Goal: Information Seeking & Learning: Check status

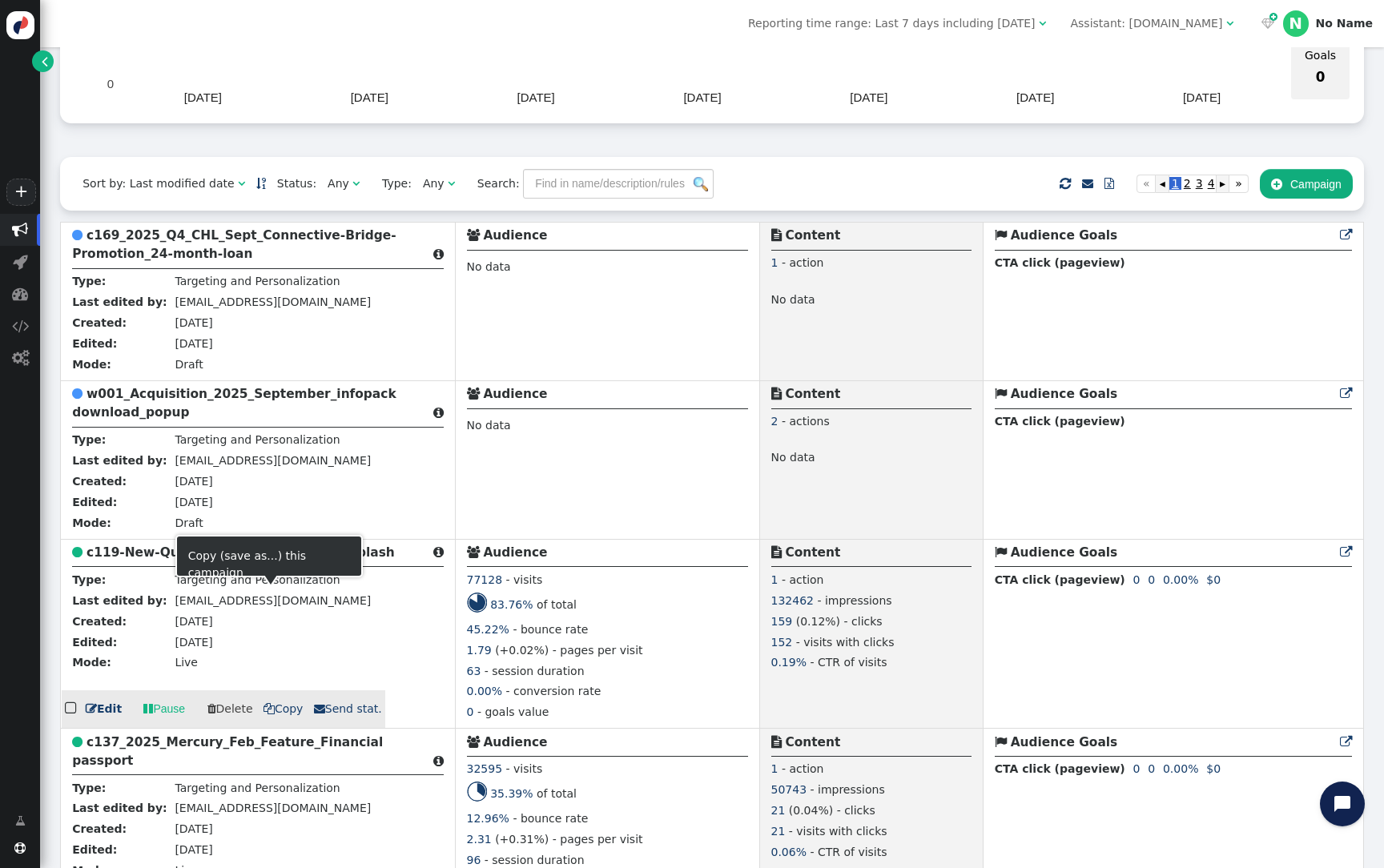
scroll to position [273, 0]
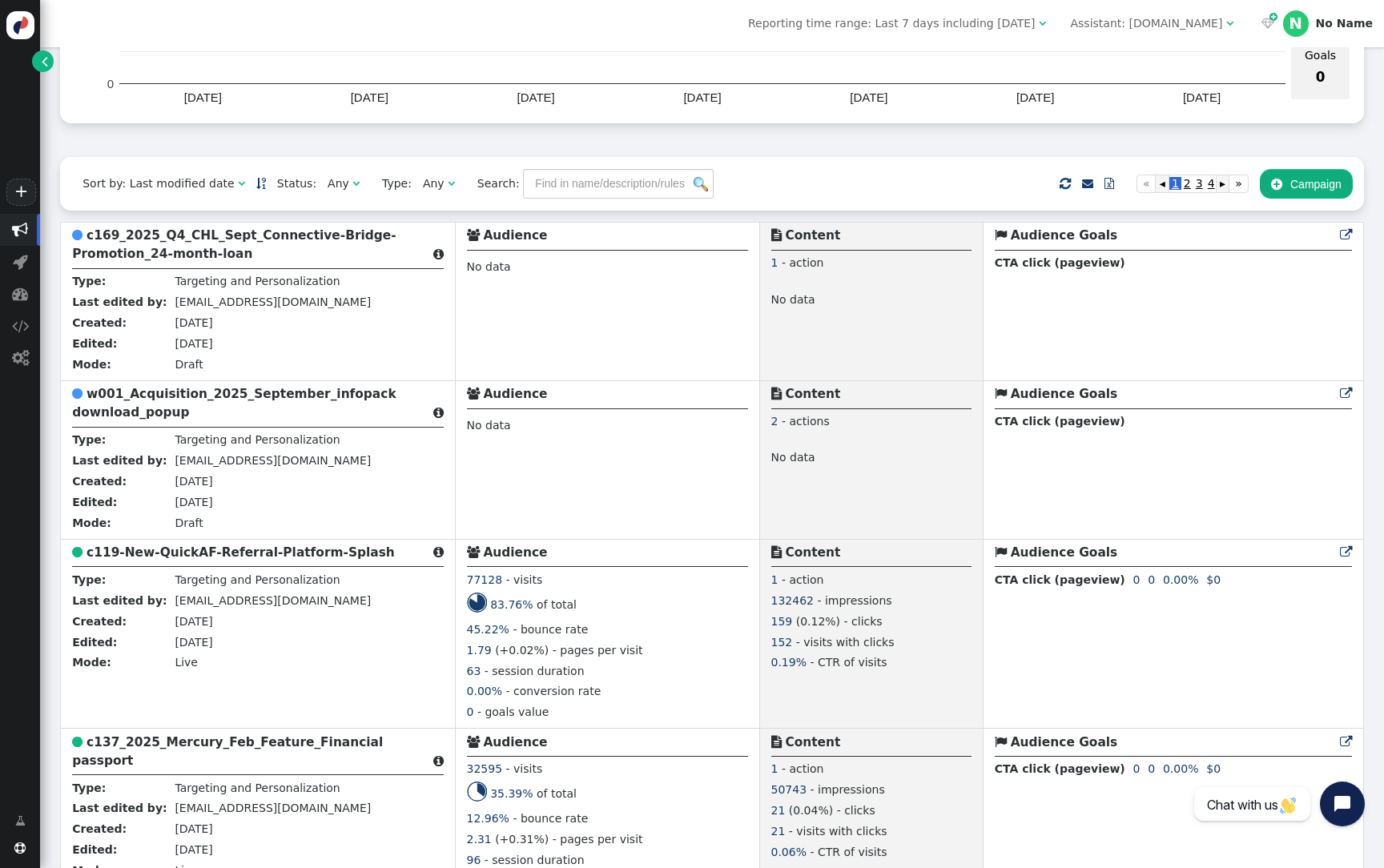
click at [265, 748] on b "c137_2025_Mercury_Feb_Feature_Financial passport" at bounding box center [227, 751] width 310 height 33
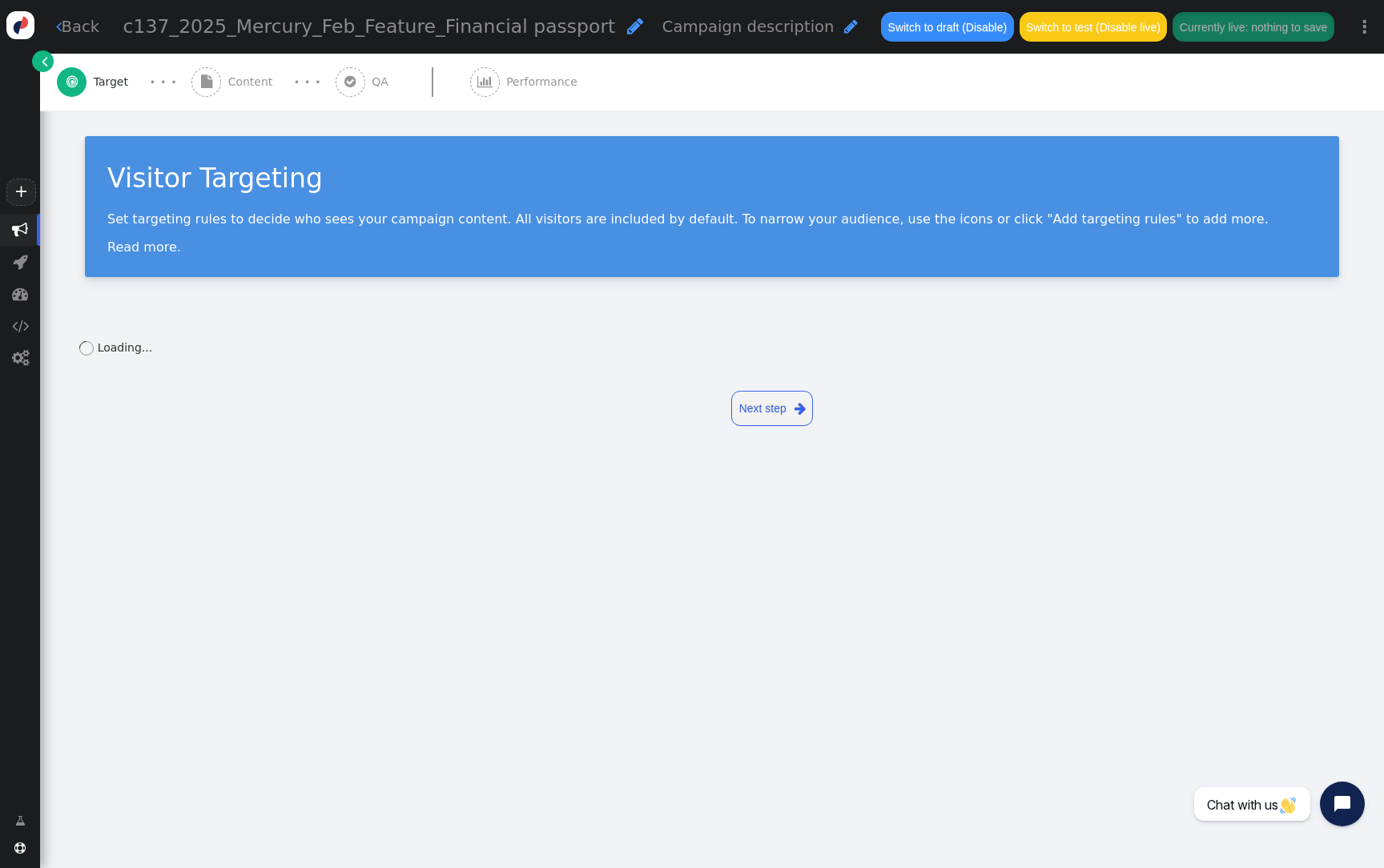
click at [470, 103] on div " Performance" at bounding box center [527, 82] width 115 height 57
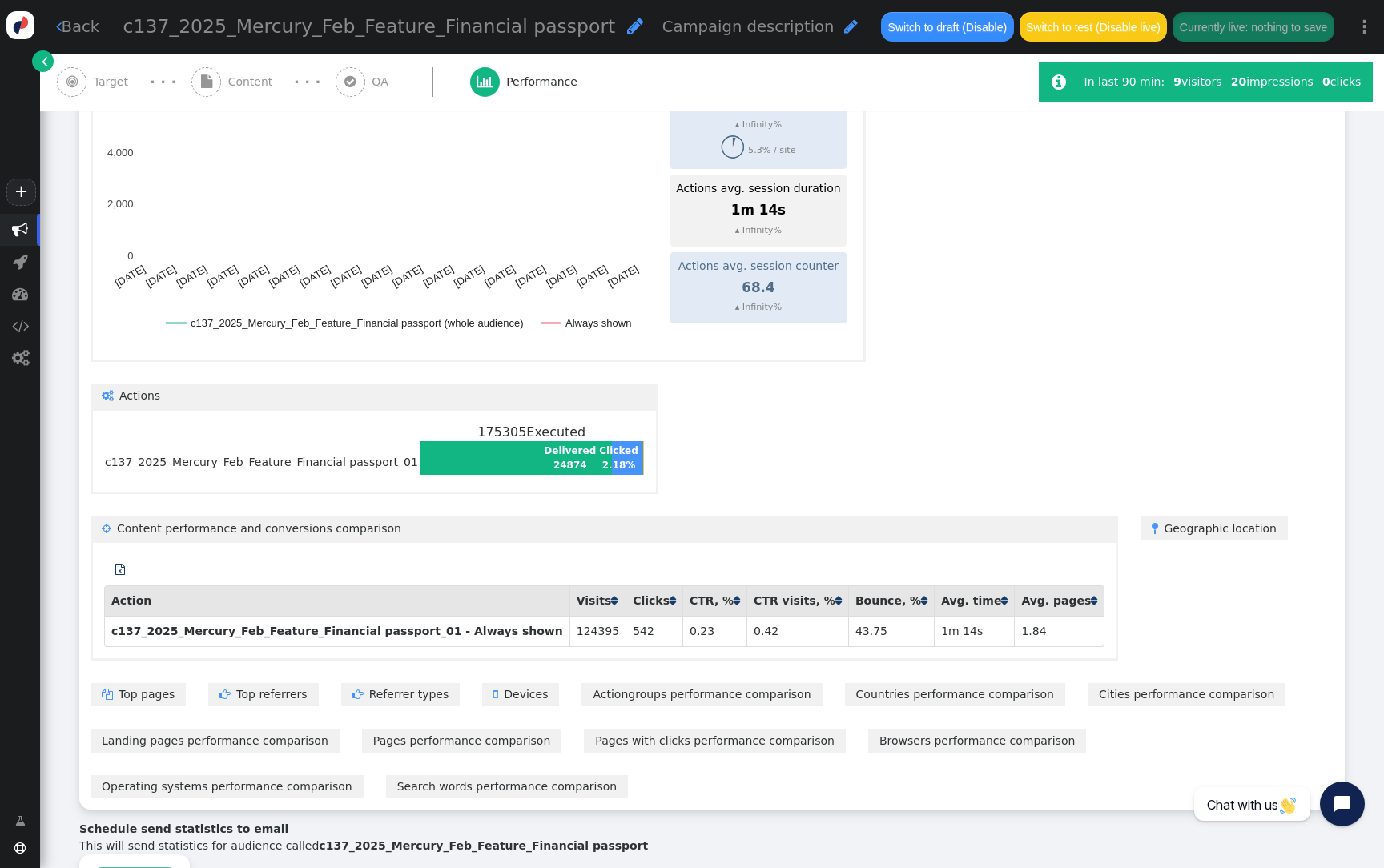
scroll to position [658, 0]
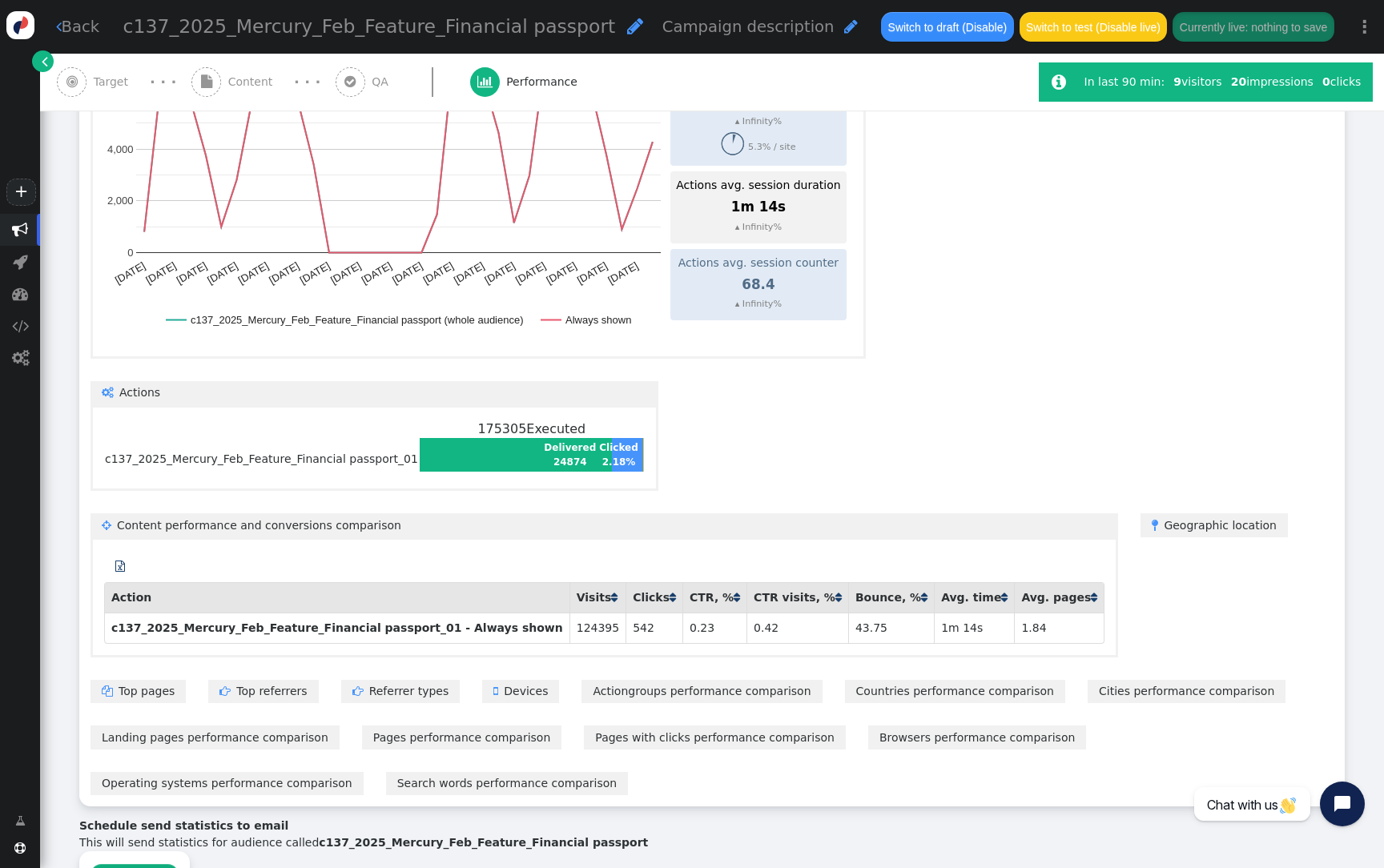
click at [380, 731] on link "Pages performance comparison" at bounding box center [462, 736] width 201 height 23
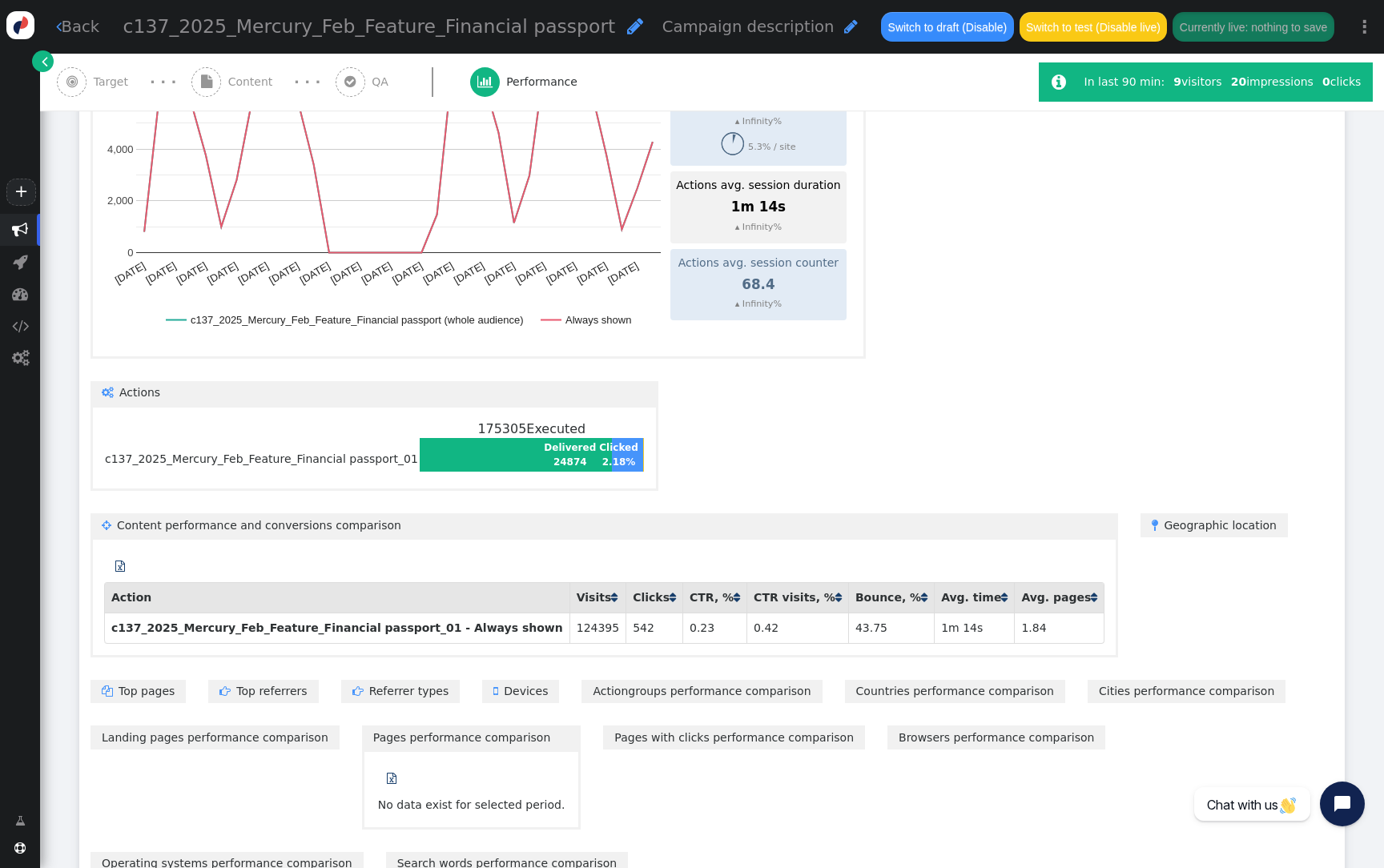
click at [293, 729] on link "Landing pages performance comparison" at bounding box center [216, 736] width 249 height 23
click at [341, 698] on link " Referrer types" at bounding box center [401, 690] width 120 height 23
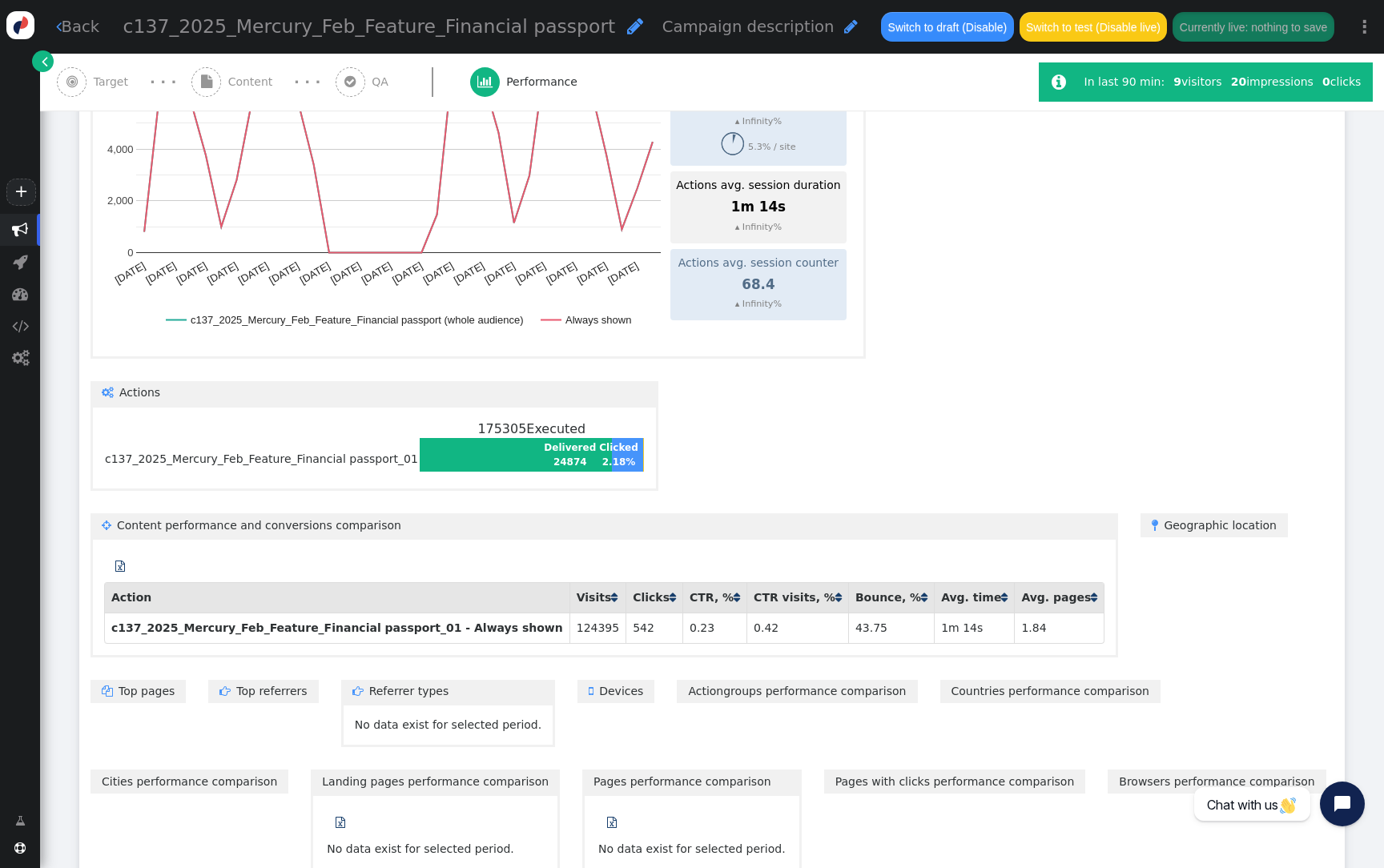
click at [677, 691] on link "Actiongroups performance comparison" at bounding box center [796, 690] width 240 height 23
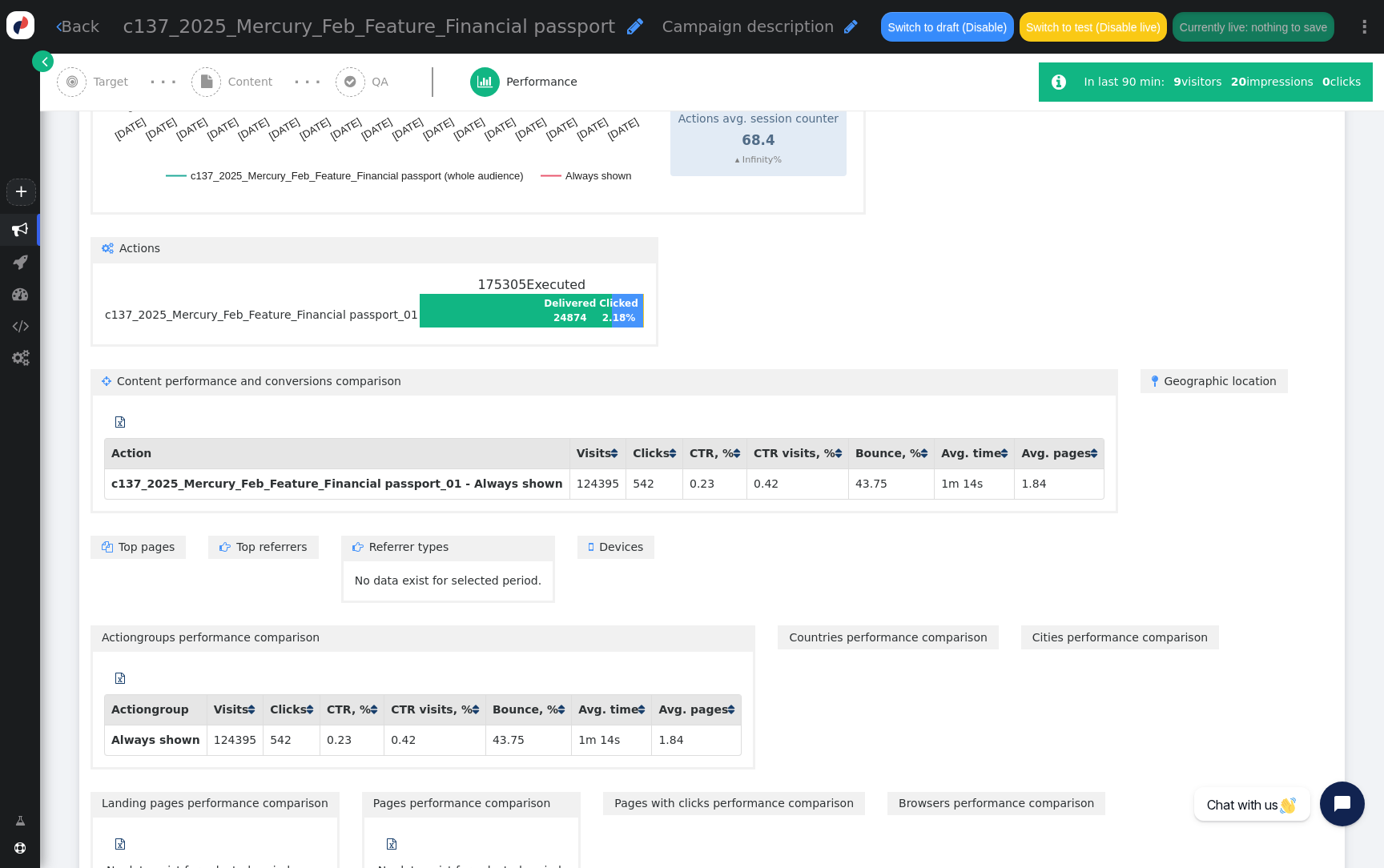
scroll to position [926, 0]
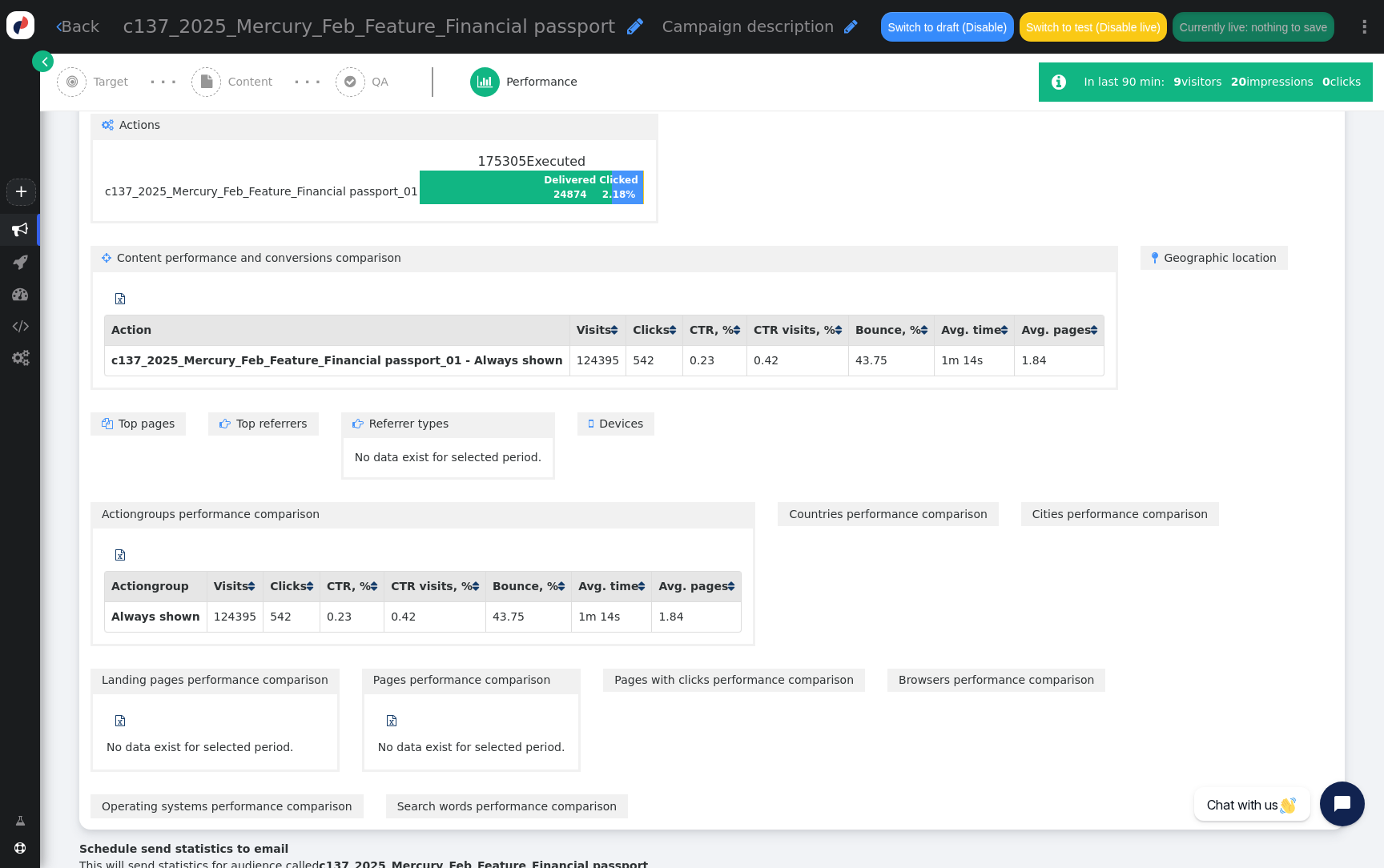
click at [582, 668] on link "Pages performance comparison" at bounding box center [472, 679] width 220 height 23
click at [865, 668] on link "Pages with clicks performance comparison" at bounding box center [733, 679] width 261 height 23
click at [363, 794] on link "Operating systems performance comparison" at bounding box center [228, 805] width 273 height 23
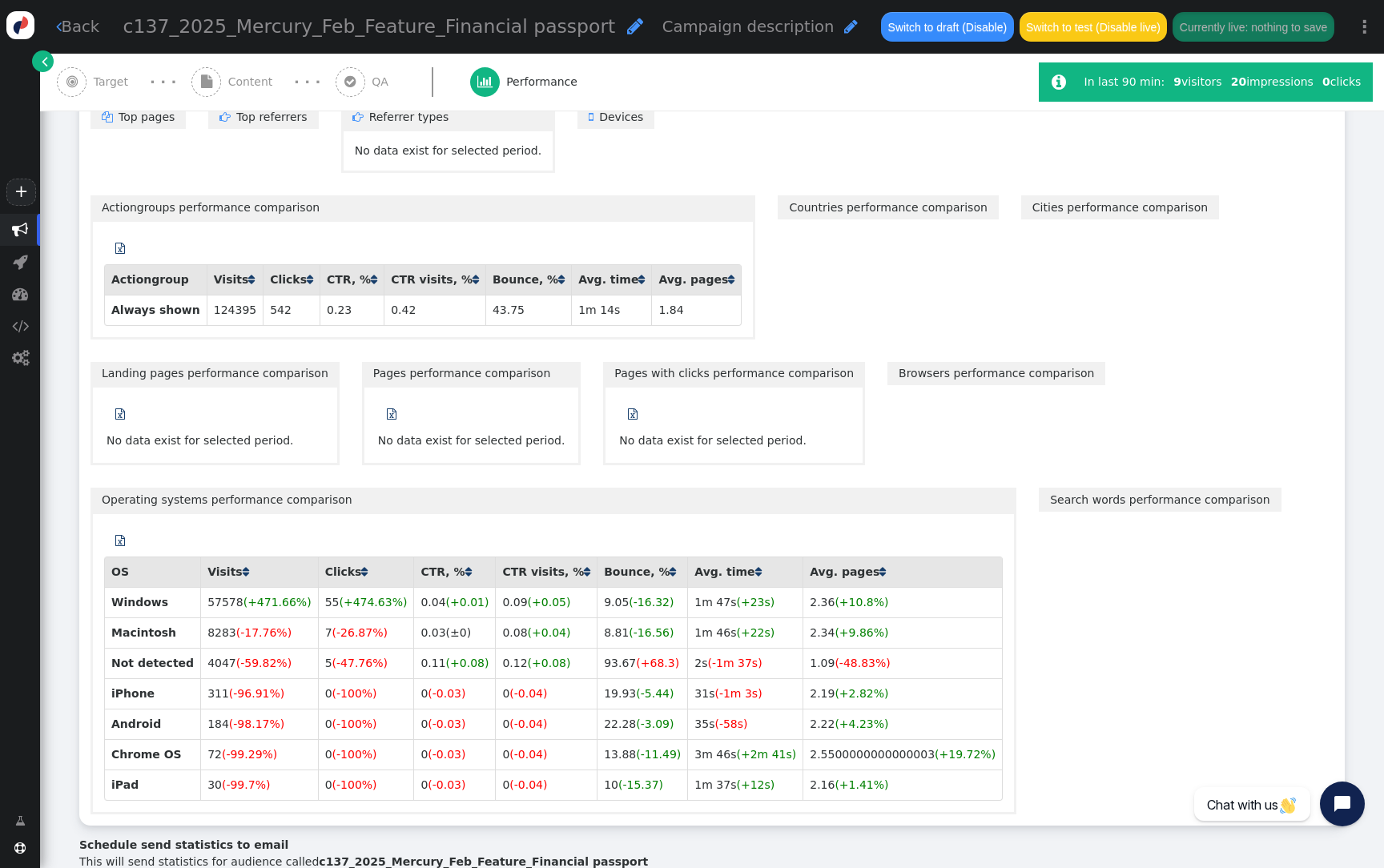
scroll to position [1231, 0]
click at [887, 387] on link "Browsers performance comparison" at bounding box center [996, 374] width 218 height 23
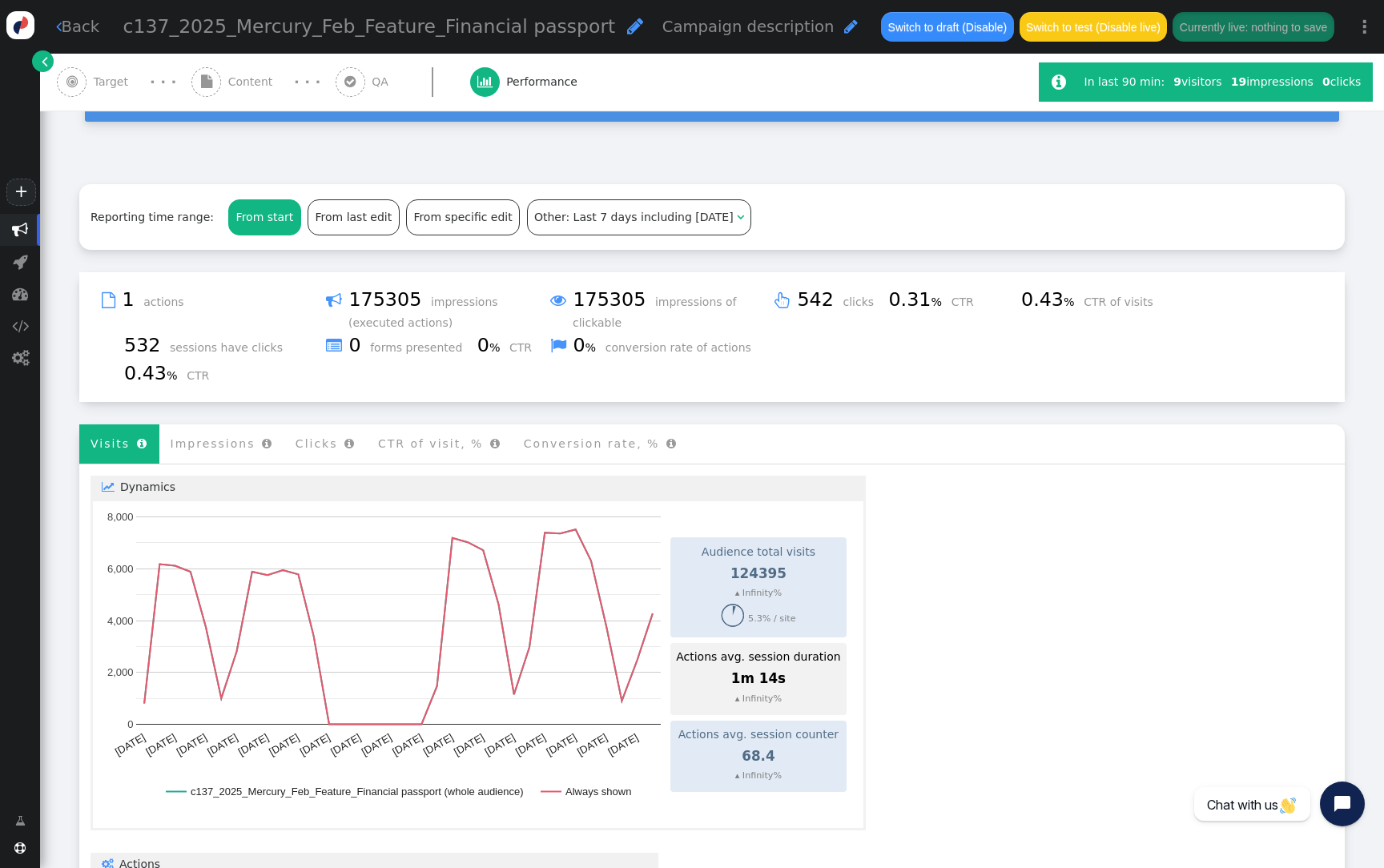
scroll to position [0, 0]
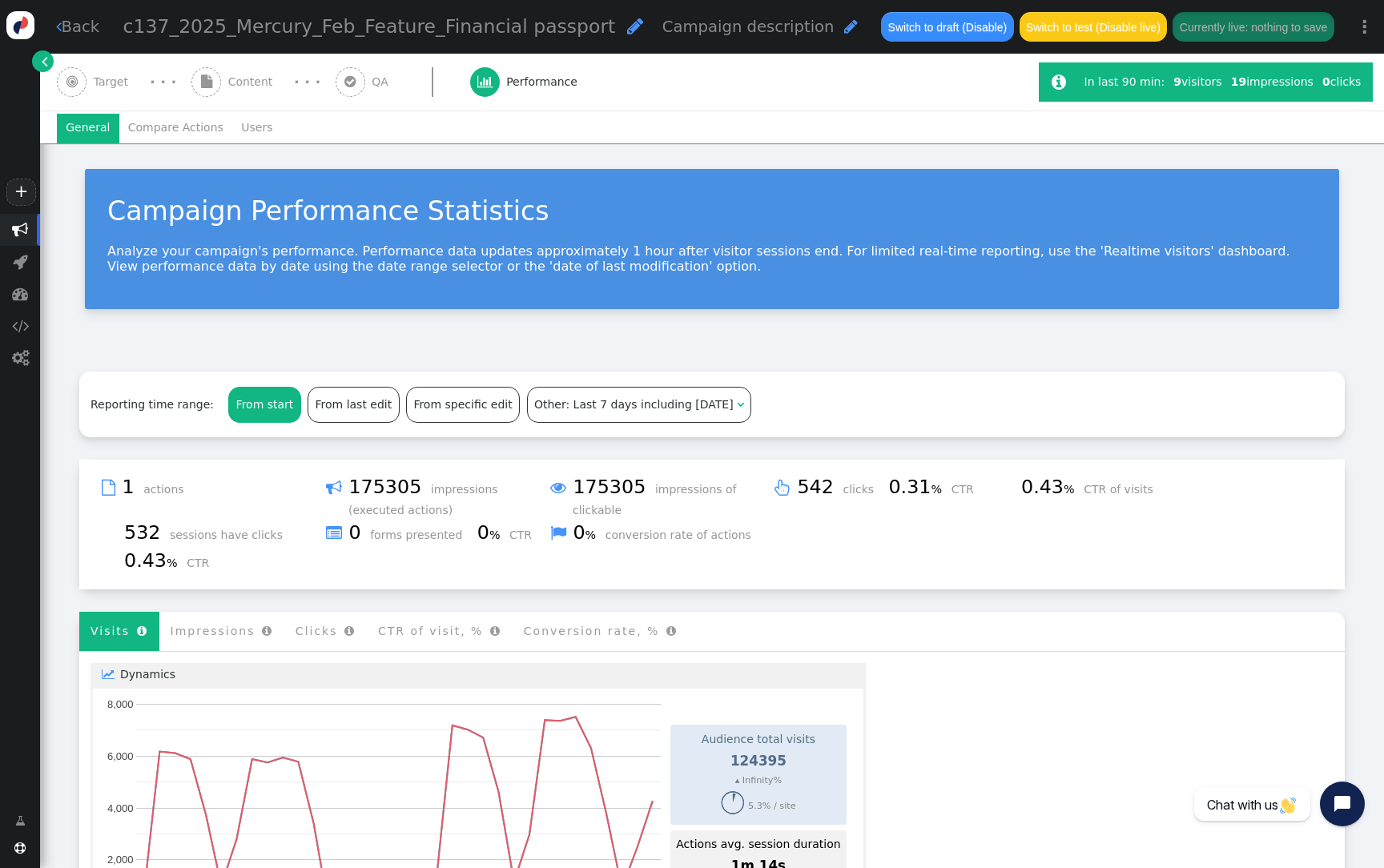
click at [46, 64] on span "" at bounding box center [45, 61] width 6 height 17
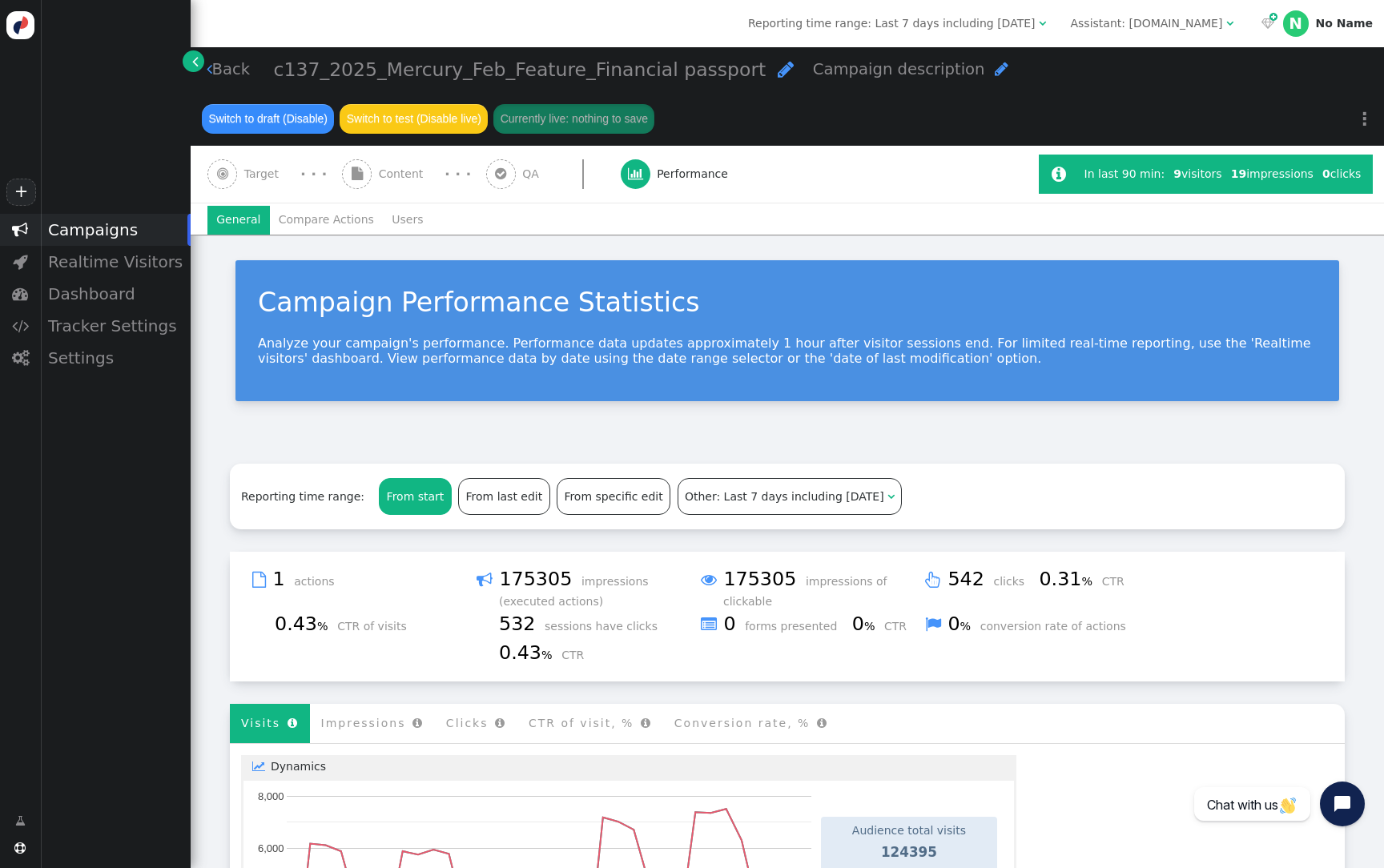
click at [1124, 22] on div "Assistant: login.connective.com.au" at bounding box center [1146, 23] width 152 height 17
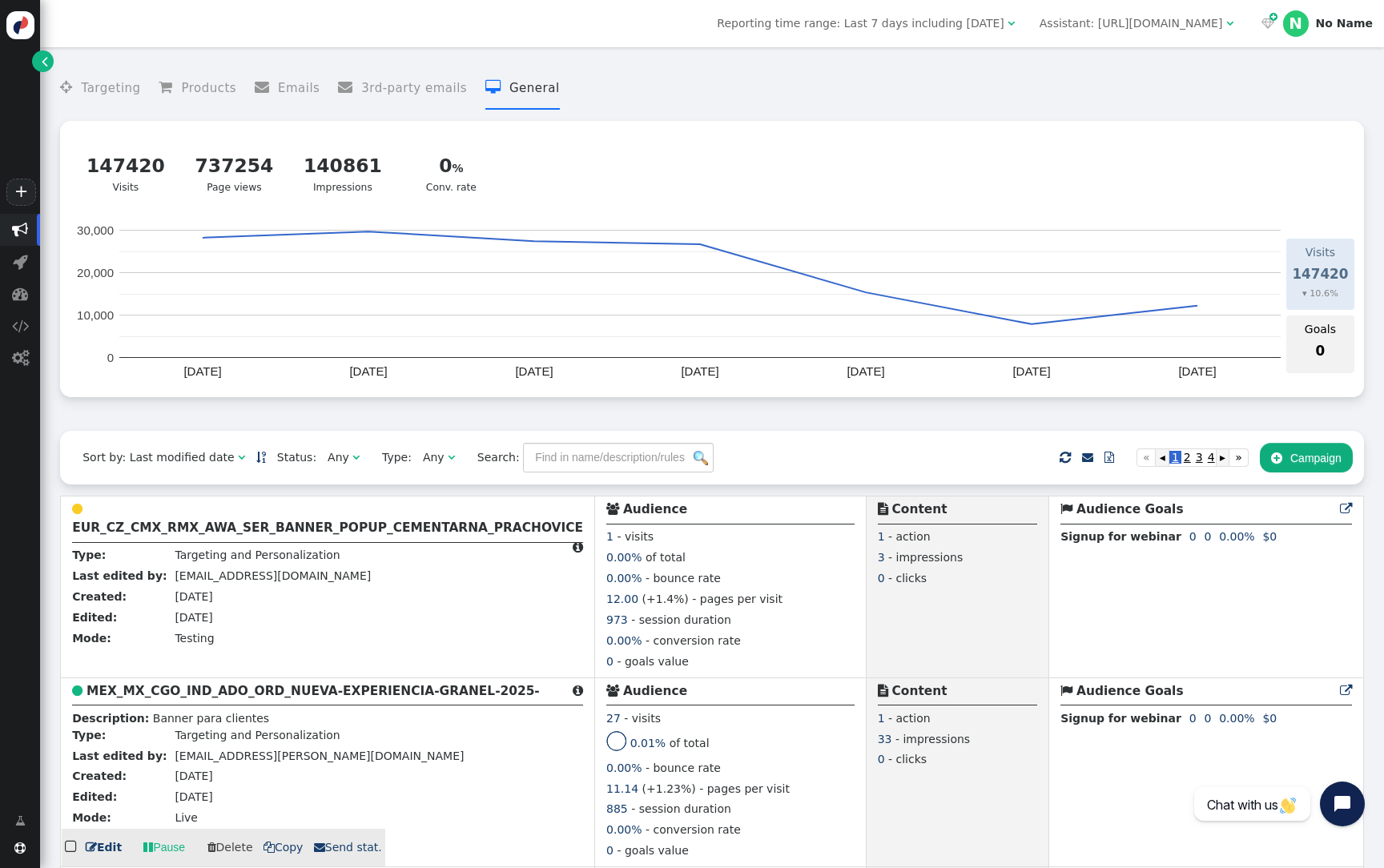
click at [391, 695] on b "MEX_MX_CGO_IND_ADO_ORD_NUEVA-EXPERIENCIA-GRANEL-2025-" at bounding box center [313, 690] width 453 height 14
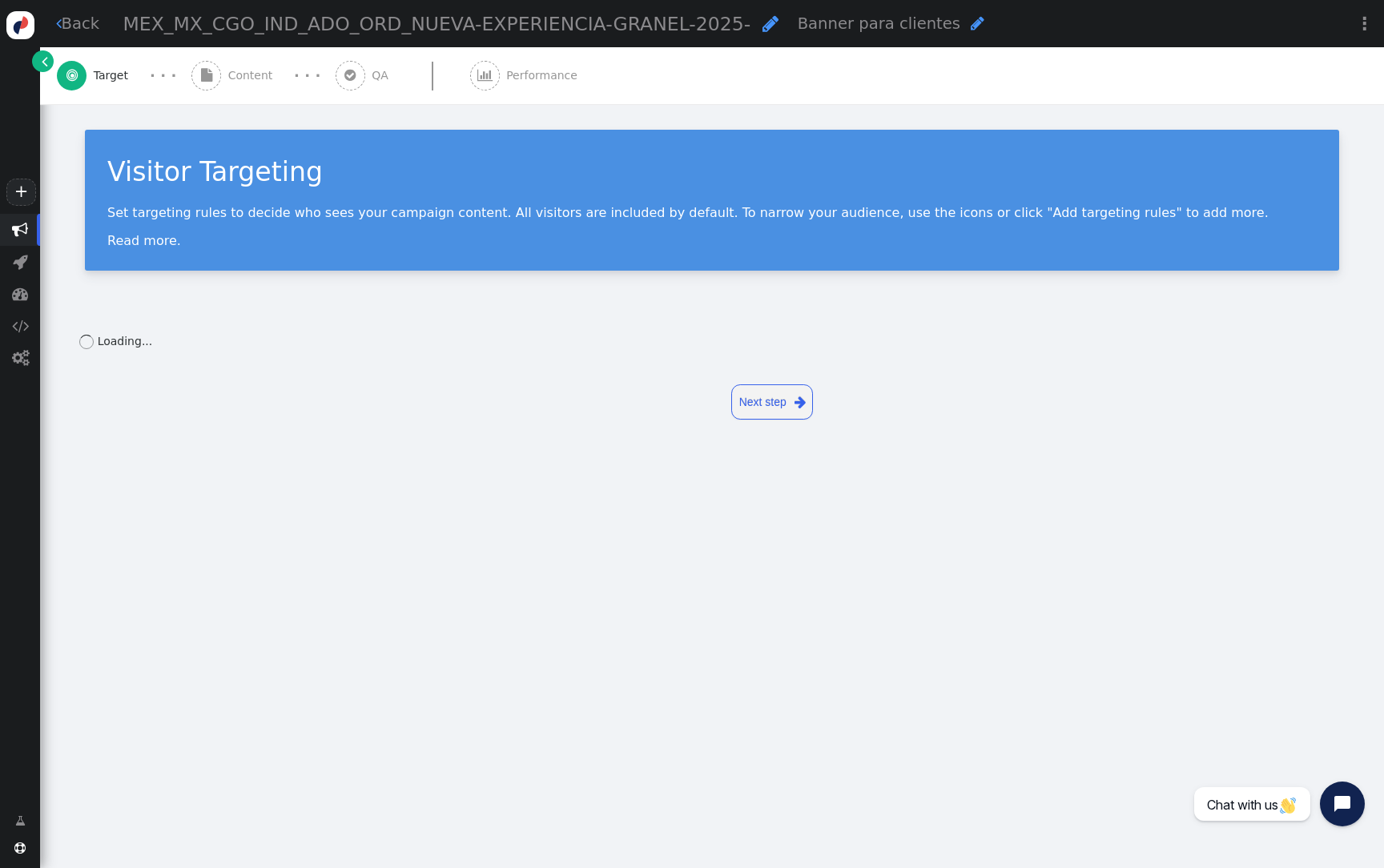
click at [480, 83] on span "" at bounding box center [485, 76] width 30 height 30
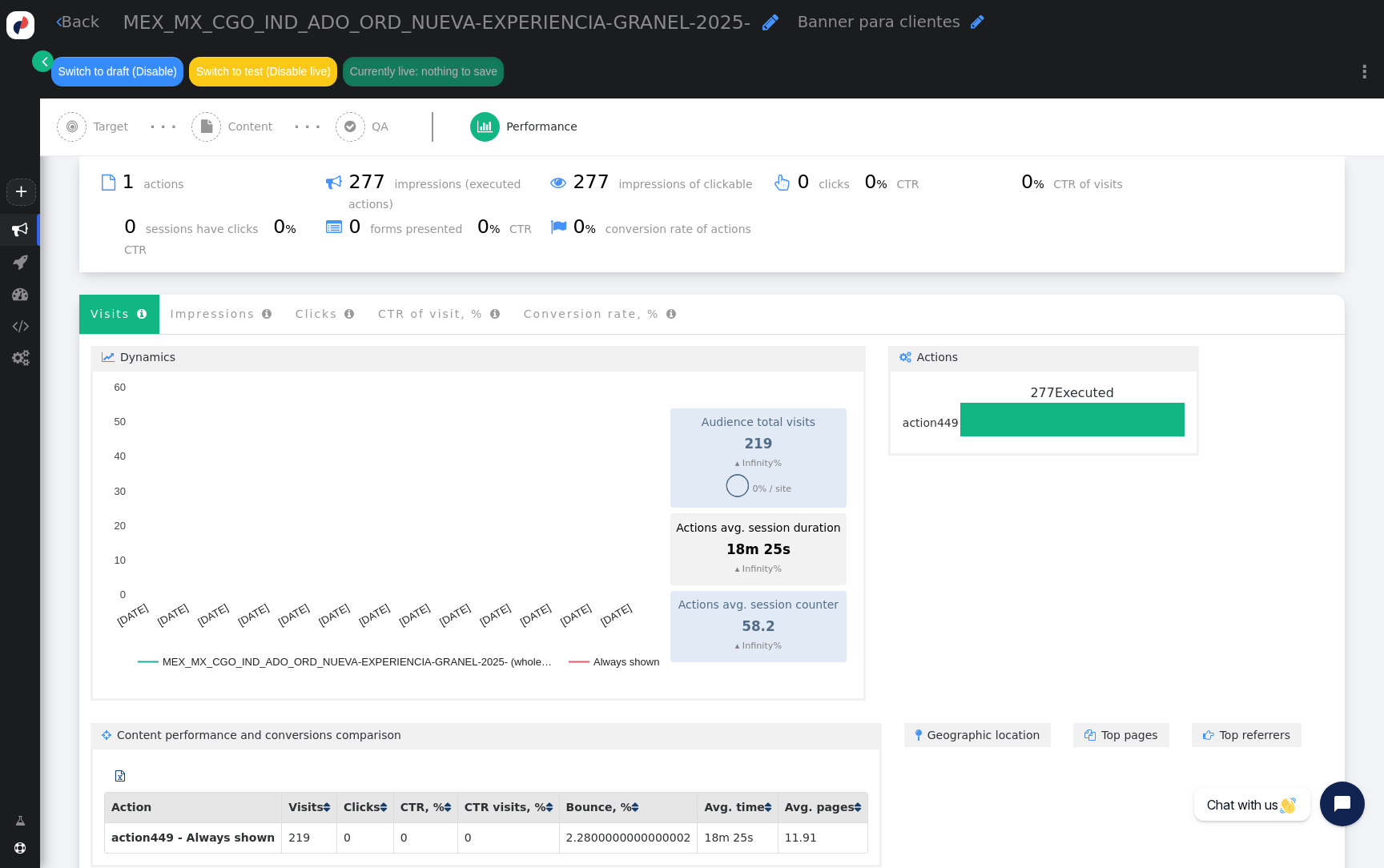
scroll to position [654, 0]
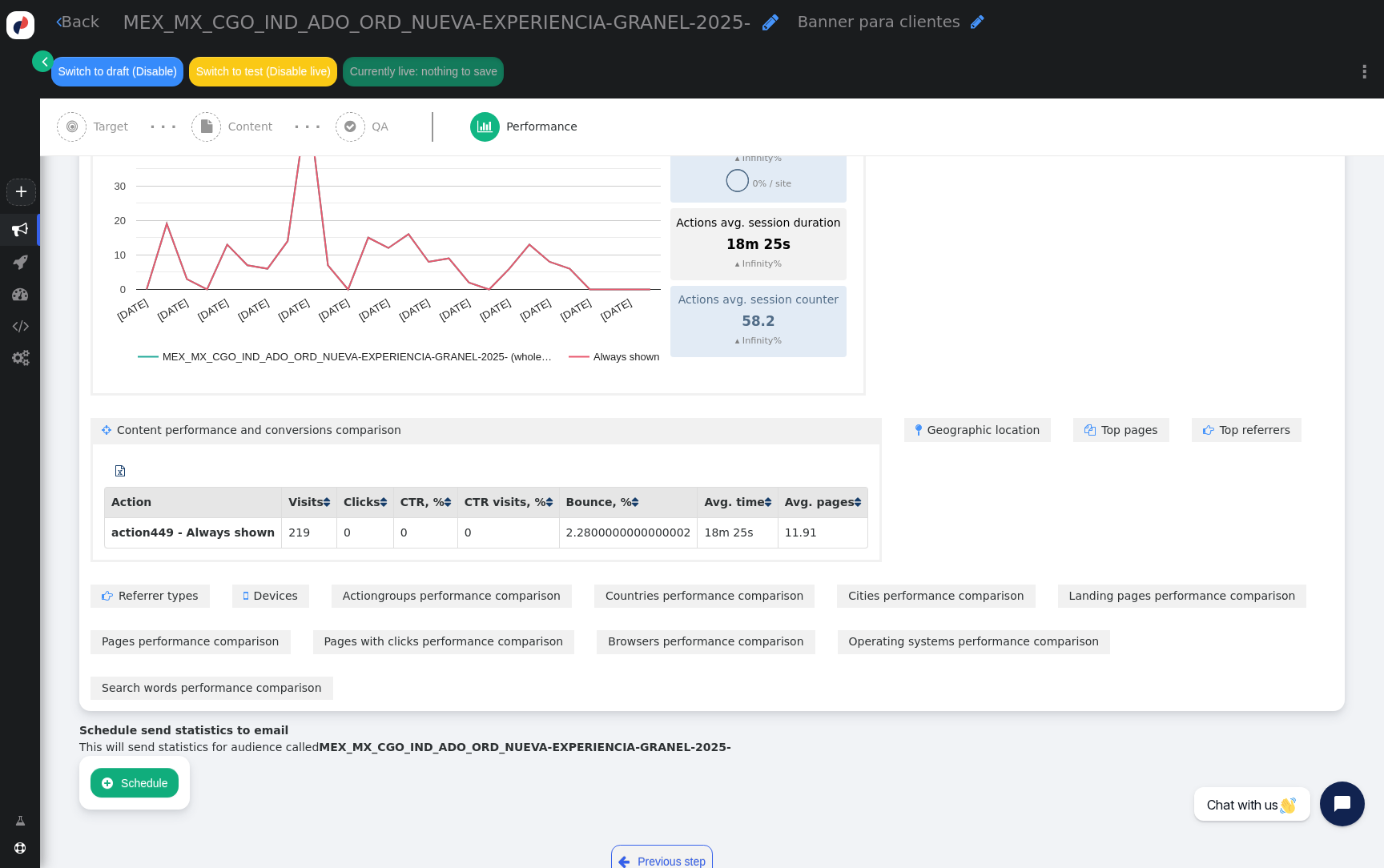
click at [1058, 594] on link "Landing pages performance comparison" at bounding box center [1182, 596] width 249 height 23
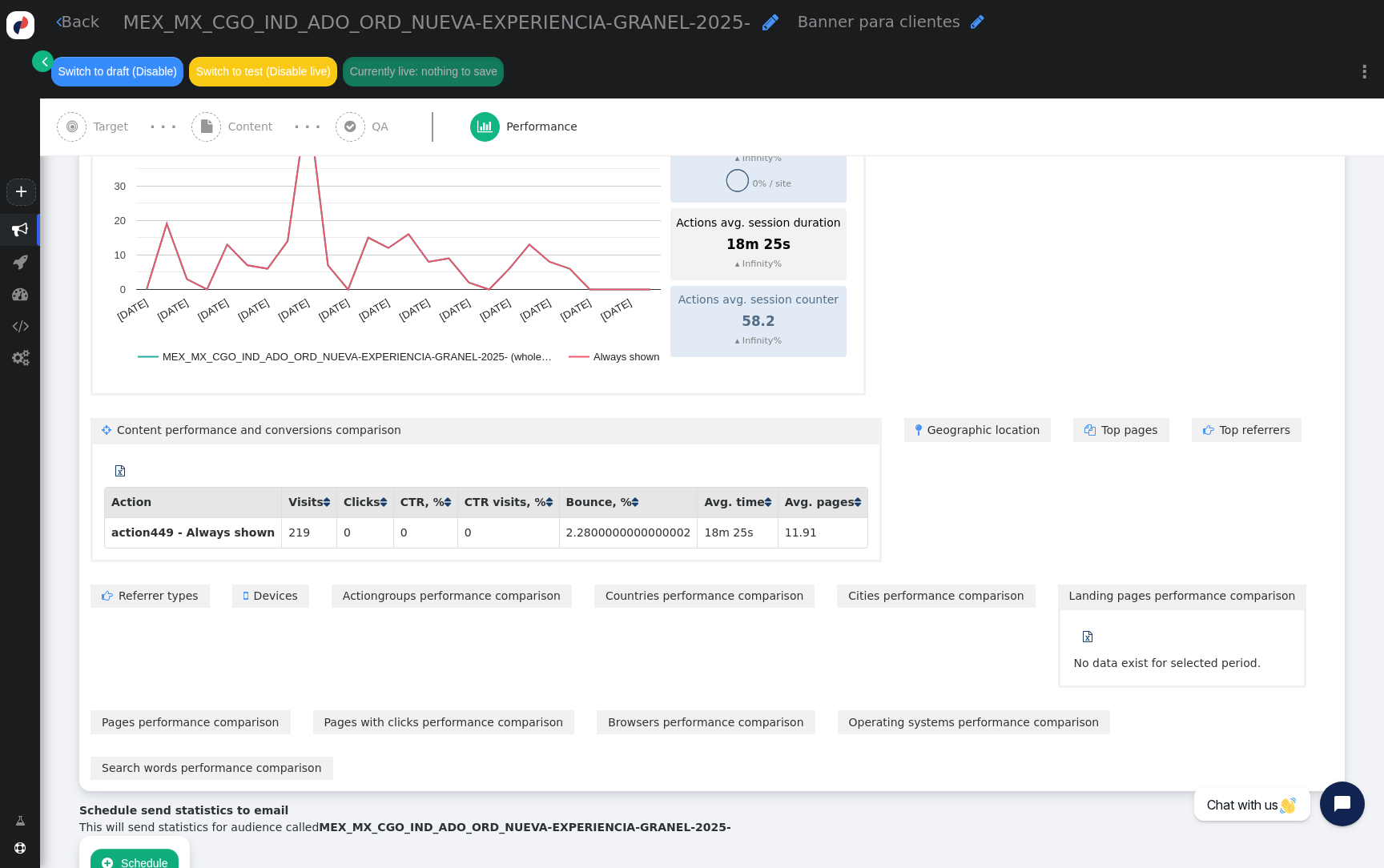
click at [468, 715] on link "Pages with clicks performance comparison" at bounding box center [444, 721] width 261 height 23
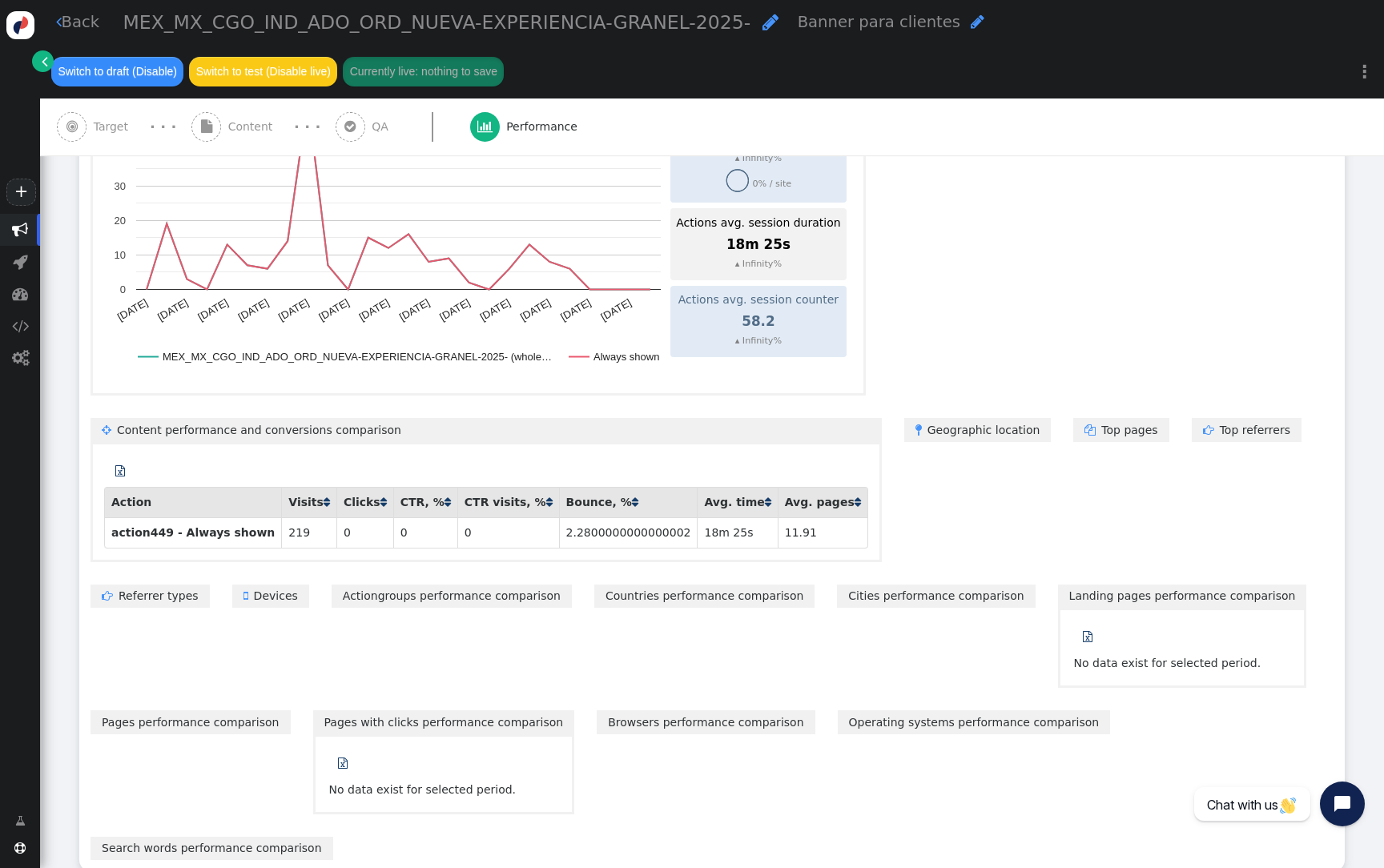
click at [488, 582] on div " A/B testing Total variations 0 Showing data for 28 days From [DATE] Audience …" at bounding box center [711, 450] width 1265 height 841
click at [465, 594] on link "Actiongroups performance comparison" at bounding box center [451, 596] width 240 height 23
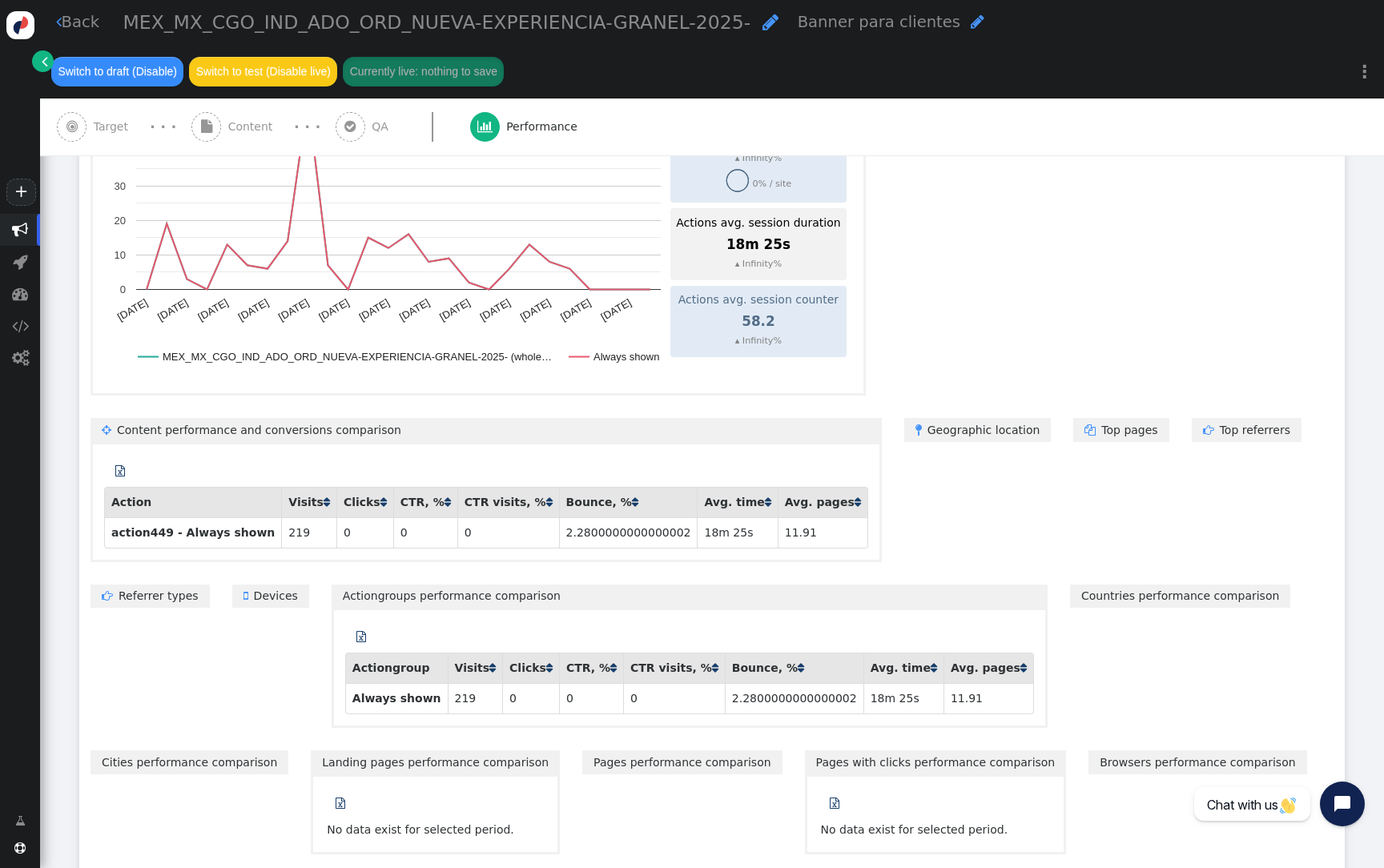
click at [274, 594] on link " Devices" at bounding box center [270, 596] width 77 height 23
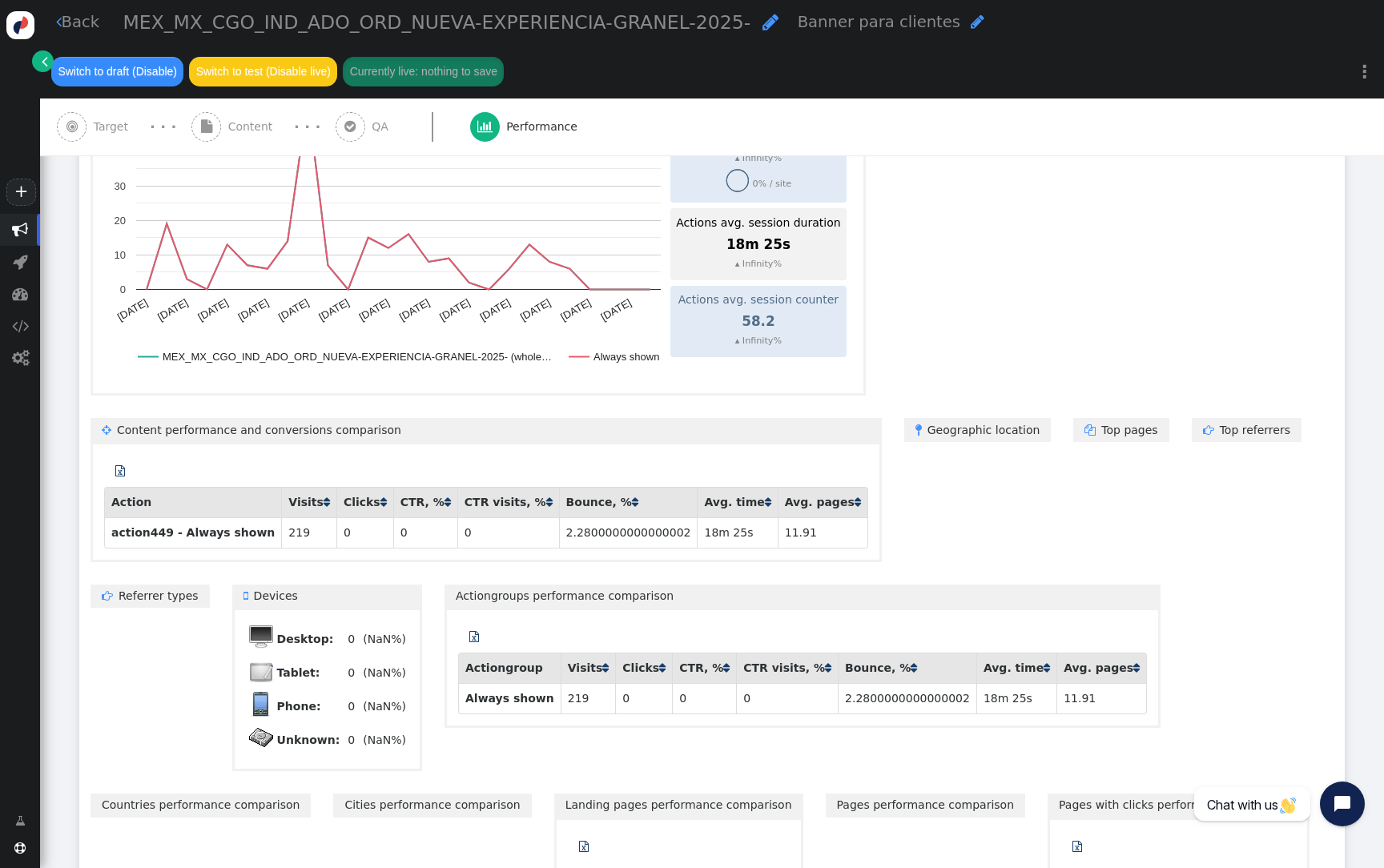
click at [117, 594] on span "" at bounding box center [110, 595] width 17 height 11
